Goal: Information Seeking & Learning: Learn about a topic

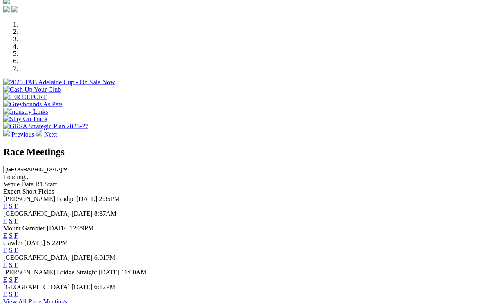
scroll to position [238, 0]
click at [18, 291] on link "F" at bounding box center [16, 294] width 4 height 7
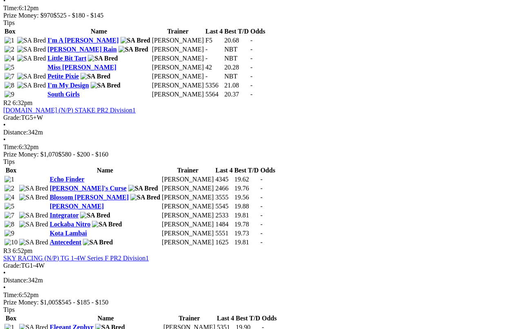
scroll to position [458, 0]
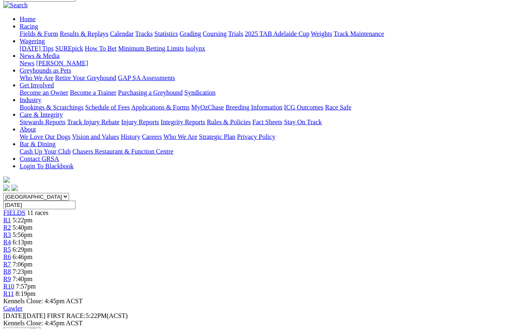
scroll to position [71, 0]
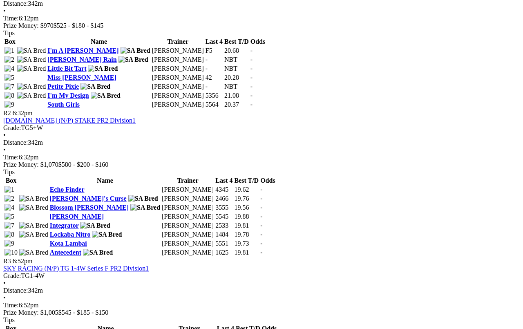
scroll to position [448, 0]
